Goal: Task Accomplishment & Management: Use online tool/utility

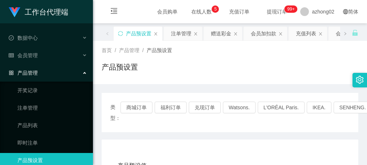
scroll to position [145, 0]
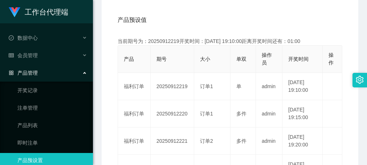
click at [189, 28] on div "产品预设值 添加期号" at bounding box center [230, 20] width 225 height 20
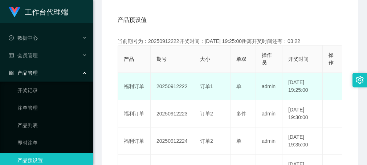
click at [177, 85] on td "20250912222" at bounding box center [173, 86] width 44 height 27
copy td "20250912222"
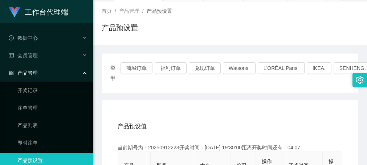
scroll to position [0, 0]
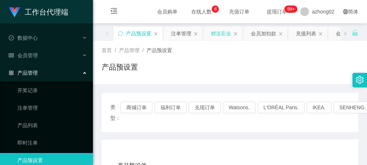
click at [223, 36] on div "赠送彩金" at bounding box center [221, 34] width 20 height 14
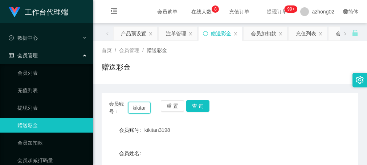
scroll to position [0, 13]
drag, startPoint x: 139, startPoint y: 107, endPoint x: 159, endPoint y: 107, distance: 20.0
click at [159, 107] on div "会员账号： kikitan3198 重 置 查 询" at bounding box center [230, 107] width 257 height 15
paste input "lce2020"
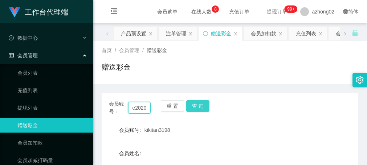
type input "lce2020"
click at [198, 104] on button "查 询" at bounding box center [197, 106] width 23 height 12
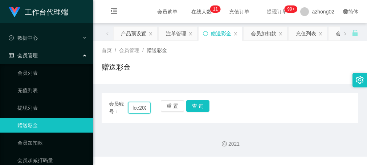
scroll to position [0, 4]
drag, startPoint x: 129, startPoint y: 105, endPoint x: 157, endPoint y: 110, distance: 28.8
click at [157, 110] on div "会员账号： lce2020 重 置 查 询" at bounding box center [230, 107] width 257 height 15
click at [201, 102] on button "查 询" at bounding box center [197, 106] width 23 height 12
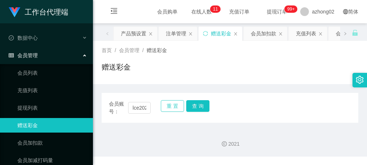
click at [178, 104] on button "重 置" at bounding box center [172, 106] width 23 height 12
click at [201, 108] on button "查 询" at bounding box center [197, 106] width 23 height 12
click at [137, 108] on input "text" at bounding box center [139, 108] width 22 height 12
paste input "lce2020"
click at [197, 106] on button "查 询" at bounding box center [197, 106] width 23 height 12
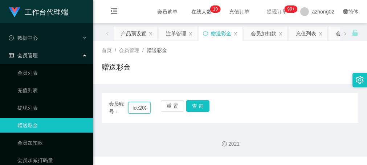
scroll to position [0, 4]
drag, startPoint x: 129, startPoint y: 106, endPoint x: 156, endPoint y: 108, distance: 27.0
click at [156, 107] on div "会员账号： lce2020 重 置 查 询" at bounding box center [230, 107] width 257 height 15
paste input "I"
type input "Ice2020"
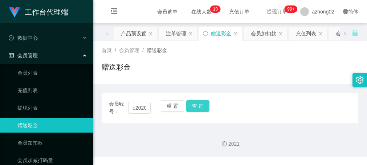
scroll to position [0, 0]
click at [199, 102] on button "查 询" at bounding box center [197, 106] width 23 height 12
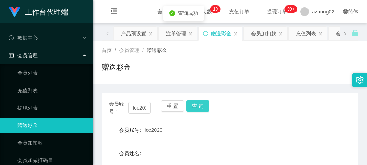
click at [199, 102] on button "查 询" at bounding box center [197, 106] width 23 height 12
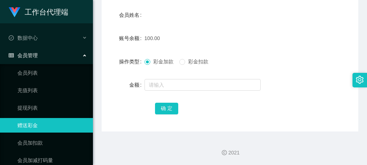
scroll to position [138, 0]
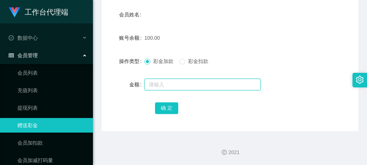
click at [161, 85] on input "text" at bounding box center [203, 84] width 116 height 12
type input "30"
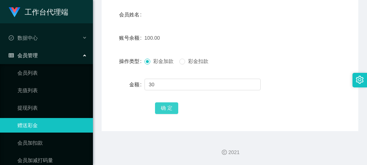
click at [169, 102] on button "确 定" at bounding box center [166, 108] width 23 height 12
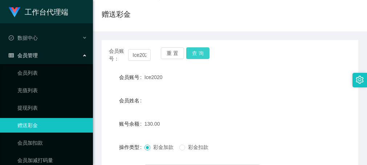
scroll to position [66, 0]
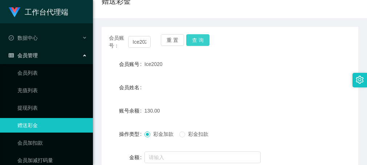
click at [199, 37] on button "查 询" at bounding box center [197, 40] width 23 height 12
click at [199, 37] on div "查询成功" at bounding box center [184, 34] width 41 height 15
click at [203, 38] on button "查 询" at bounding box center [197, 40] width 23 height 12
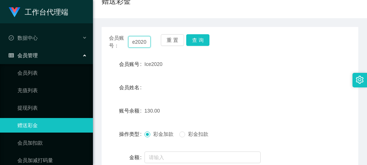
drag, startPoint x: 130, startPoint y: 42, endPoint x: 156, endPoint y: 42, distance: 26.2
click at [156, 42] on div "会员账号： Ice2020 重 置 查 询" at bounding box center [230, 41] width 257 height 15
paste input "yuhandu57"
type input "yuhandu57"
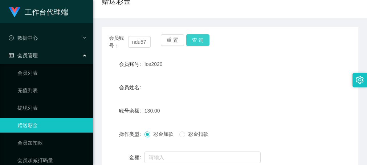
scroll to position [0, 0]
click at [205, 40] on button "查 询" at bounding box center [197, 40] width 23 height 12
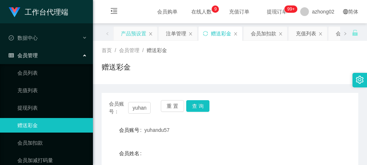
click at [142, 36] on div "产品预设置" at bounding box center [133, 34] width 25 height 14
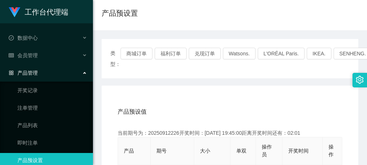
scroll to position [73, 0]
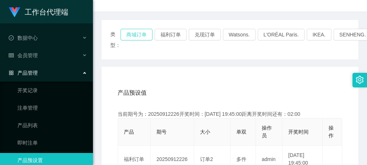
click at [140, 36] on button "商城订单" at bounding box center [137, 35] width 32 height 12
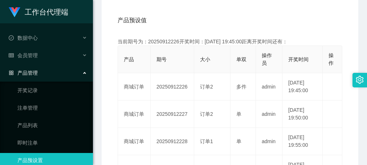
scroll to position [145, 0]
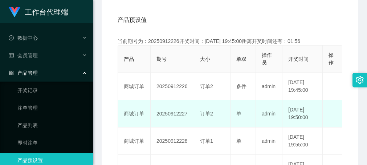
click at [171, 113] on td "20250912227" at bounding box center [173, 113] width 44 height 27
copy td "20250912227"
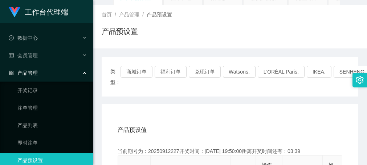
scroll to position [0, 0]
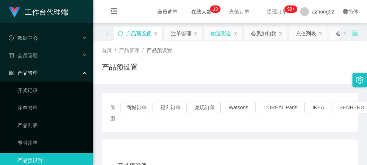
click at [223, 39] on div "赠送彩金" at bounding box center [221, 34] width 20 height 14
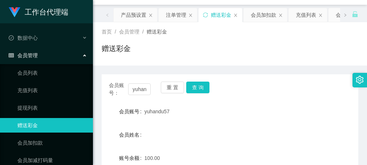
scroll to position [36, 0]
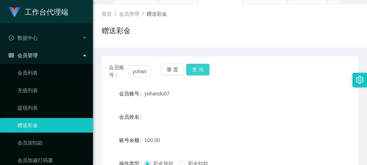
click at [199, 72] on button "查 询" at bounding box center [197, 70] width 23 height 12
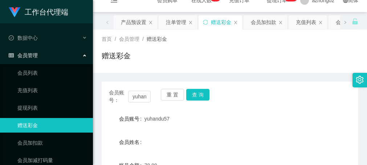
scroll to position [0, 0]
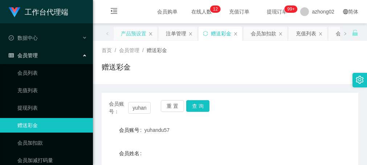
click at [141, 32] on div "产品预设置" at bounding box center [133, 34] width 25 height 14
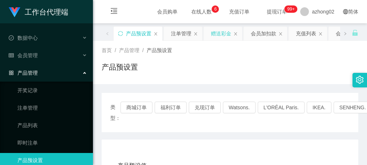
click at [219, 31] on div "赠送彩金" at bounding box center [221, 34] width 20 height 14
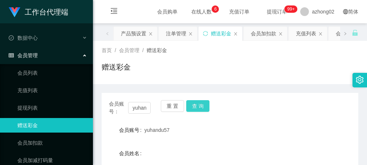
scroll to position [36, 0]
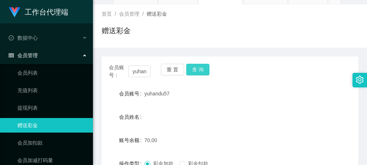
click at [196, 65] on button "查 询" at bounding box center [197, 70] width 23 height 12
drag, startPoint x: 129, startPoint y: 72, endPoint x: 158, endPoint y: 72, distance: 28.3
click at [158, 72] on div "会员账号： yuhandu57 重 置 查 询" at bounding box center [230, 71] width 257 height 15
paste input "TYT2025"
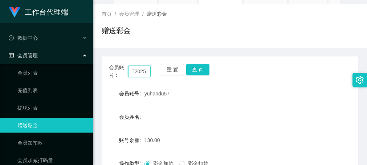
scroll to position [0, 6]
type input "TYT2025"
click at [207, 71] on button "查 询" at bounding box center [197, 70] width 23 height 12
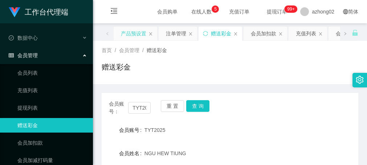
click at [137, 32] on div "产品预设置" at bounding box center [133, 34] width 25 height 14
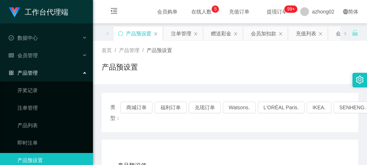
scroll to position [73, 0]
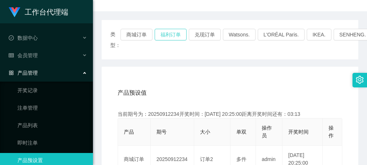
click at [169, 35] on button "福利订单" at bounding box center [171, 35] width 32 height 12
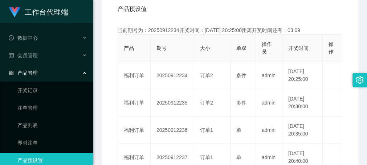
scroll to position [145, 0]
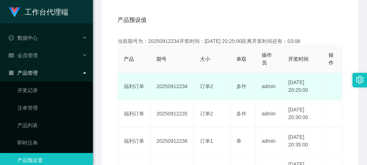
click at [168, 86] on td "20250912234" at bounding box center [173, 86] width 44 height 27
copy td "20250912234"
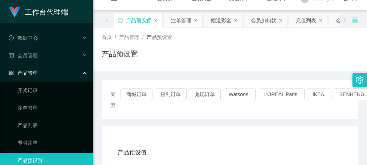
scroll to position [0, 0]
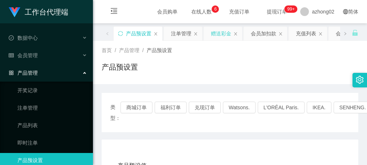
click at [223, 35] on div "赠送彩金" at bounding box center [221, 34] width 20 height 14
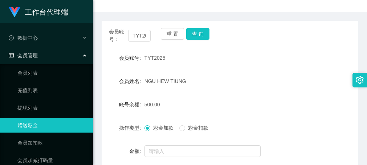
scroll to position [73, 0]
click at [200, 36] on button "查 询" at bounding box center [197, 33] width 23 height 12
click at [199, 35] on button "查 询" at bounding box center [197, 33] width 23 height 12
